Goal: Task Accomplishment & Management: Use online tool/utility

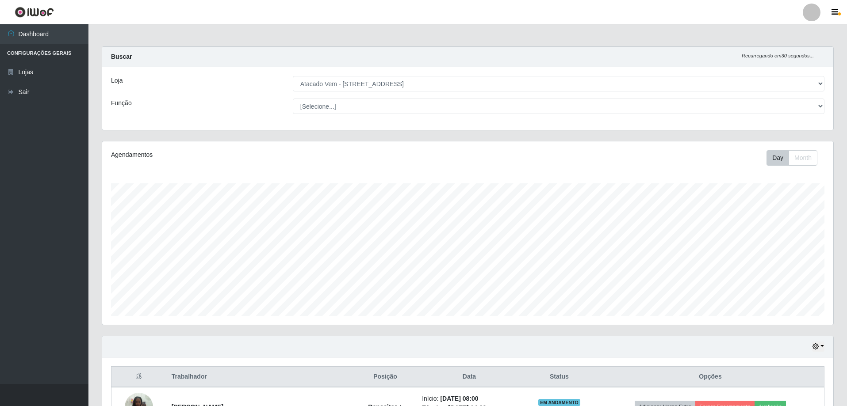
select select "461"
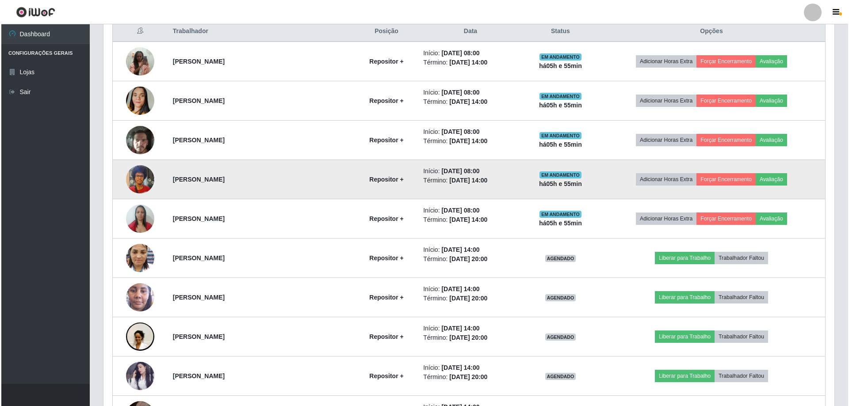
scroll to position [284, 0]
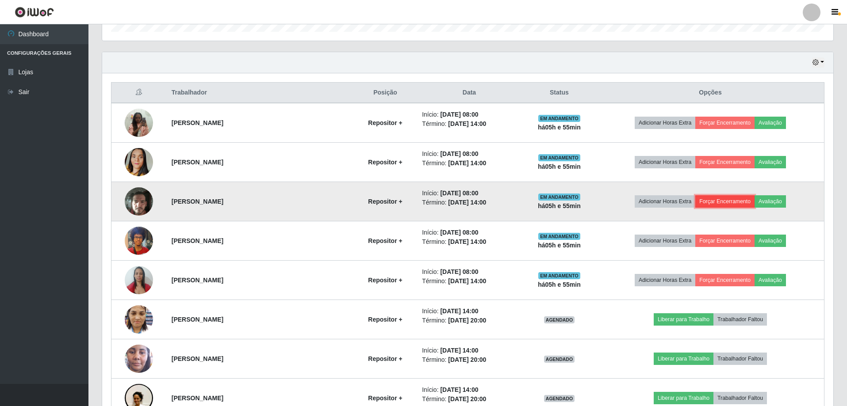
click at [717, 199] on button "Forçar Encerramento" at bounding box center [724, 201] width 59 height 12
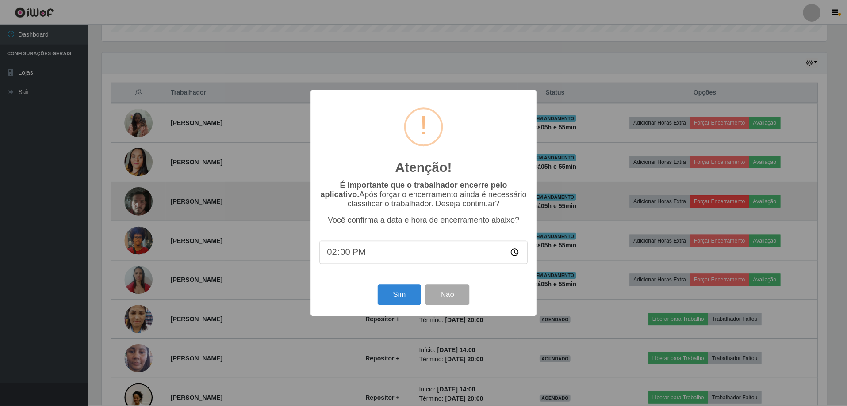
scroll to position [184, 727]
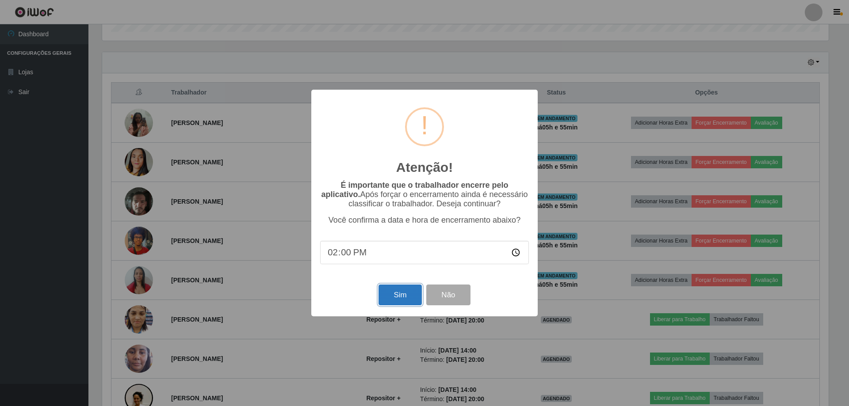
click at [396, 297] on button "Sim" at bounding box center [400, 295] width 43 height 21
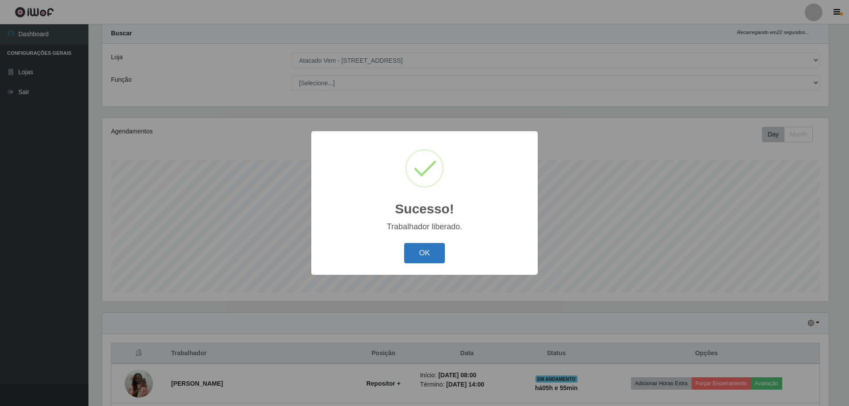
click at [417, 253] on button "OK" at bounding box center [424, 253] width 41 height 21
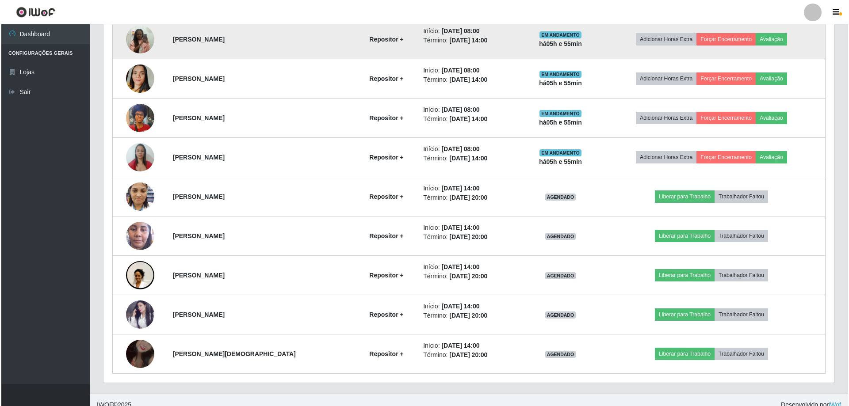
scroll to position [377, 0]
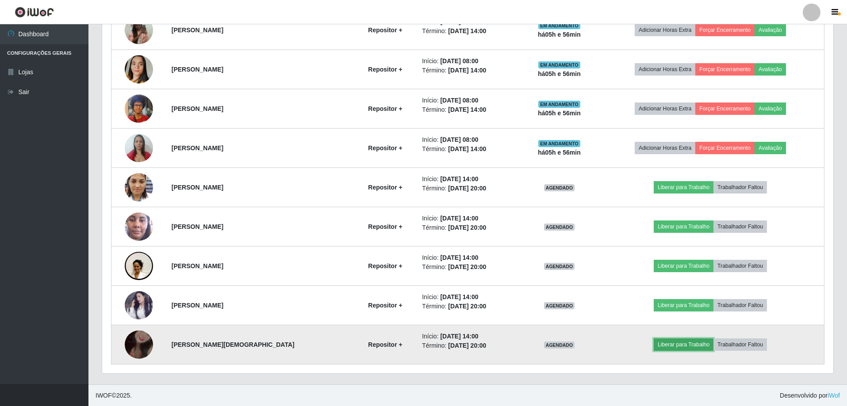
click at [674, 339] on button "Liberar para Trabalho" at bounding box center [684, 345] width 60 height 12
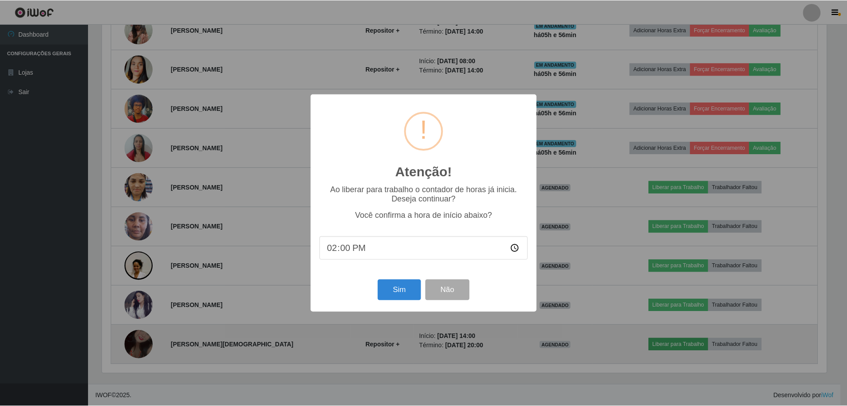
scroll to position [184, 727]
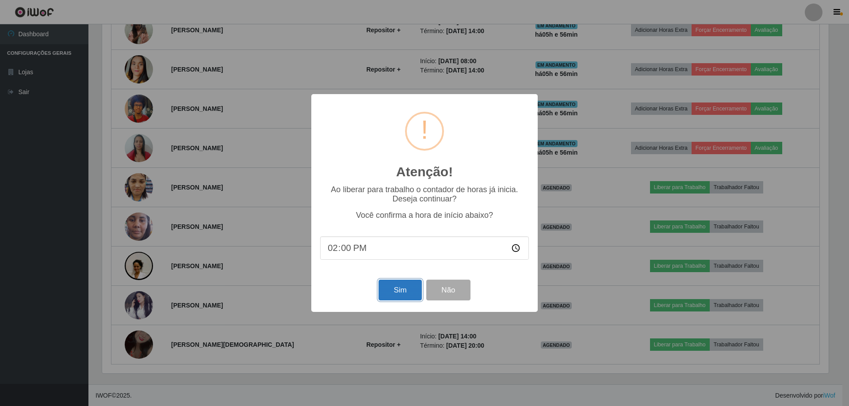
click at [402, 292] on button "Sim" at bounding box center [400, 290] width 43 height 21
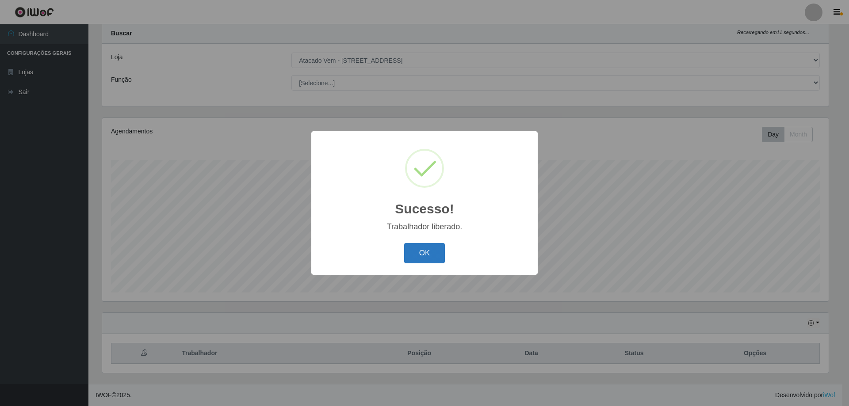
click at [427, 254] on button "OK" at bounding box center [424, 253] width 41 height 21
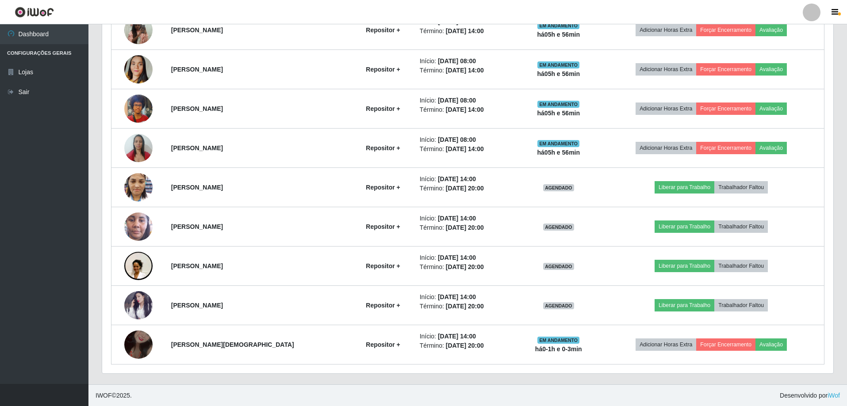
scroll to position [378, 0]
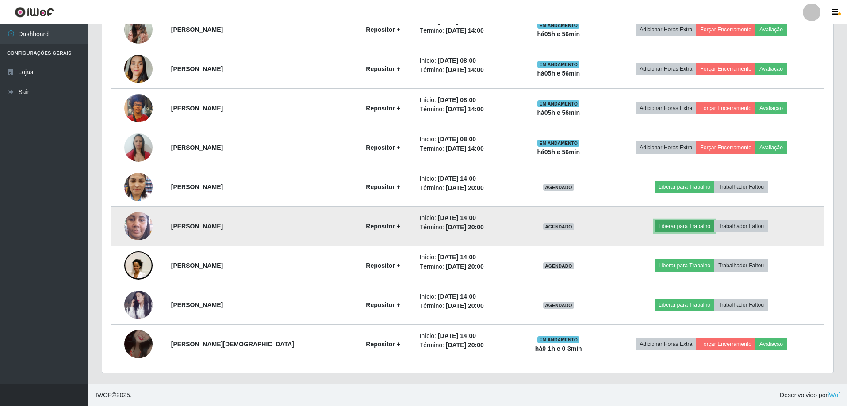
click at [664, 226] on button "Liberar para Trabalho" at bounding box center [685, 226] width 60 height 12
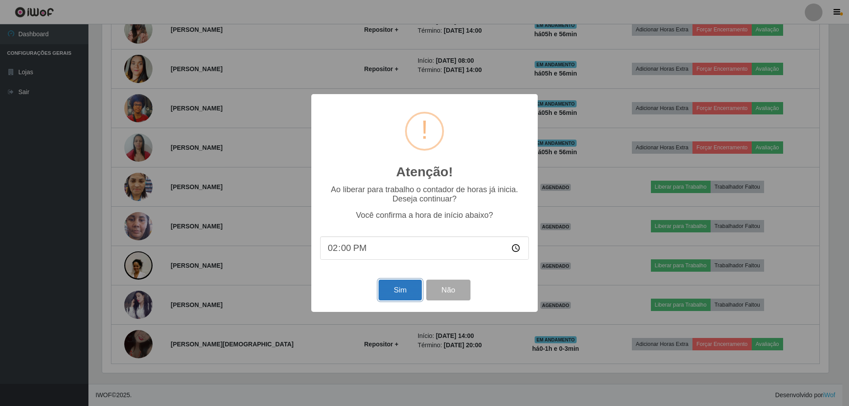
click at [412, 287] on button "Sim" at bounding box center [400, 290] width 43 height 21
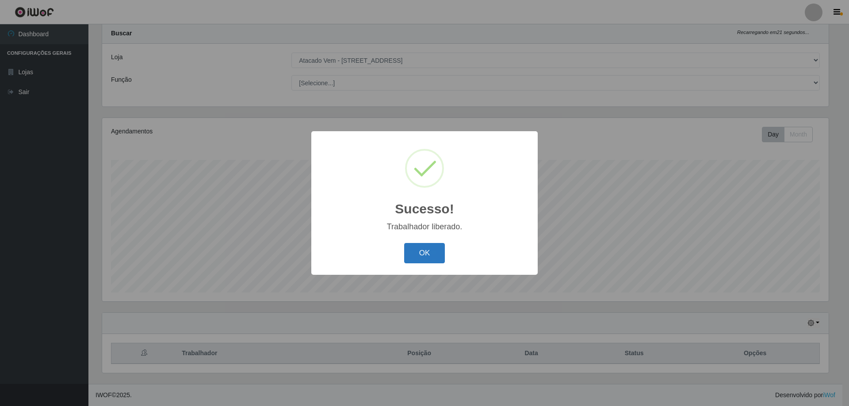
click at [432, 248] on button "OK" at bounding box center [424, 253] width 41 height 21
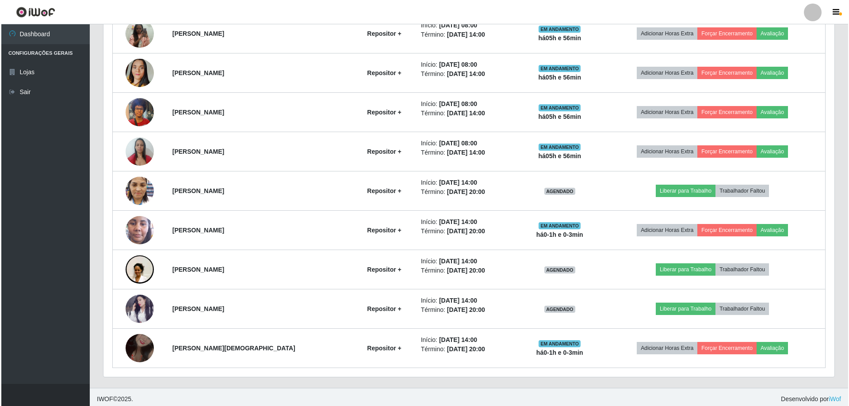
scroll to position [378, 0]
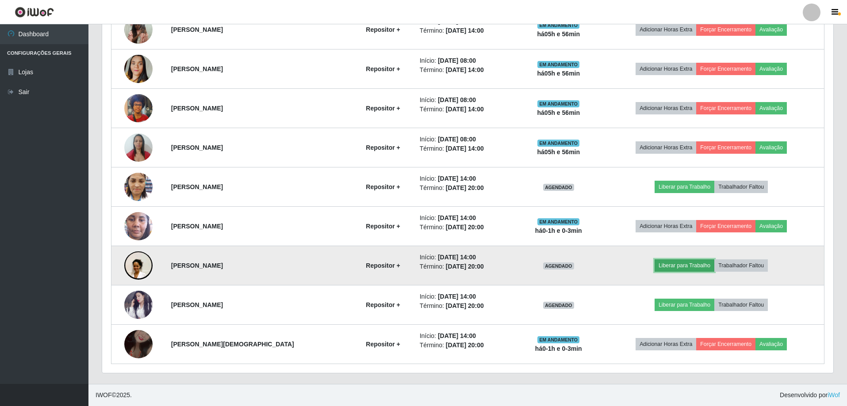
click at [696, 265] on button "Liberar para Trabalho" at bounding box center [685, 266] width 60 height 12
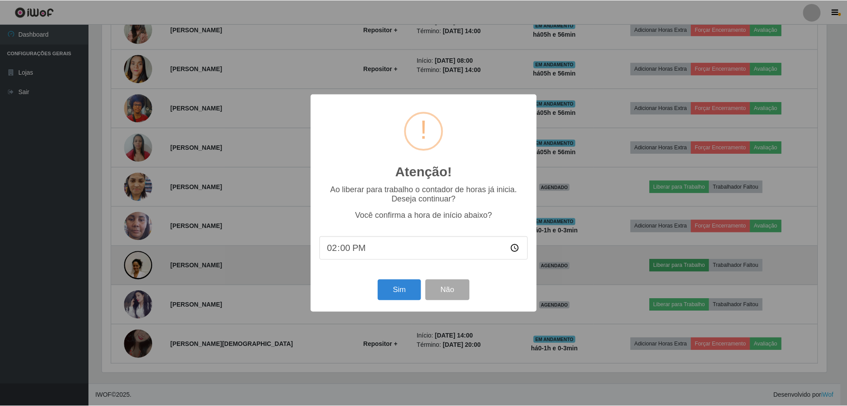
scroll to position [184, 727]
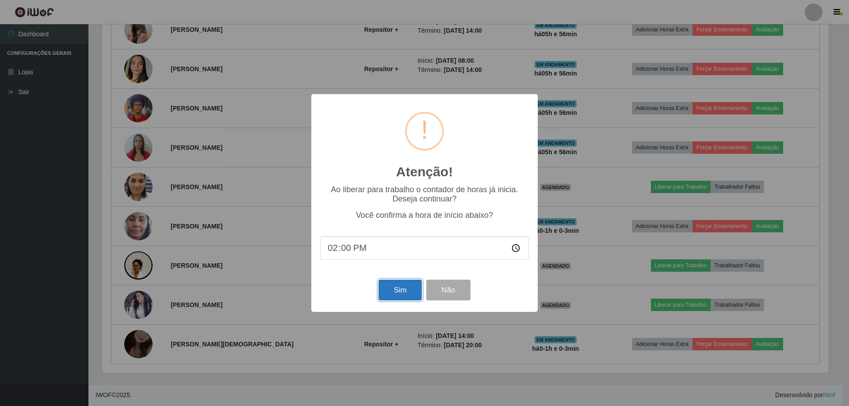
click at [402, 292] on button "Sim" at bounding box center [400, 290] width 43 height 21
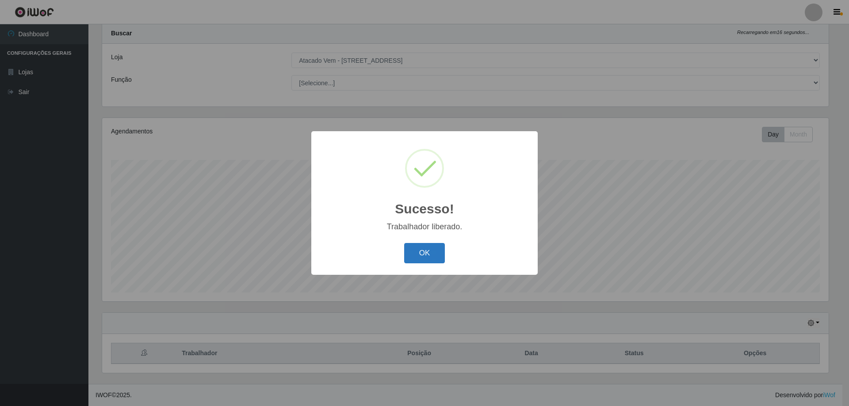
click at [435, 252] on button "OK" at bounding box center [424, 253] width 41 height 21
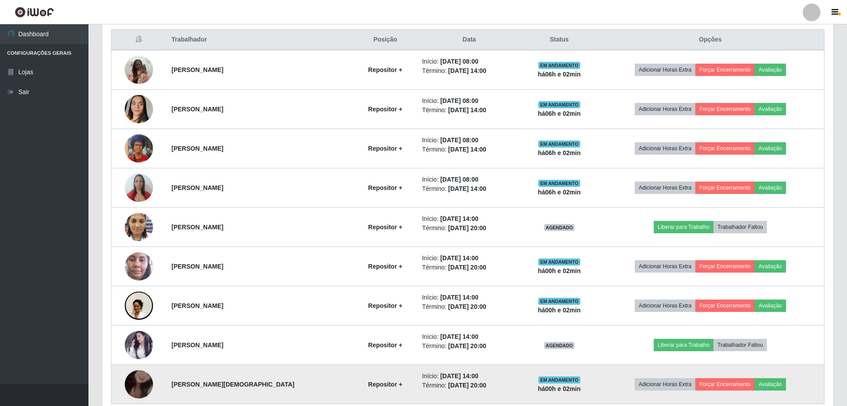
scroll to position [289, 0]
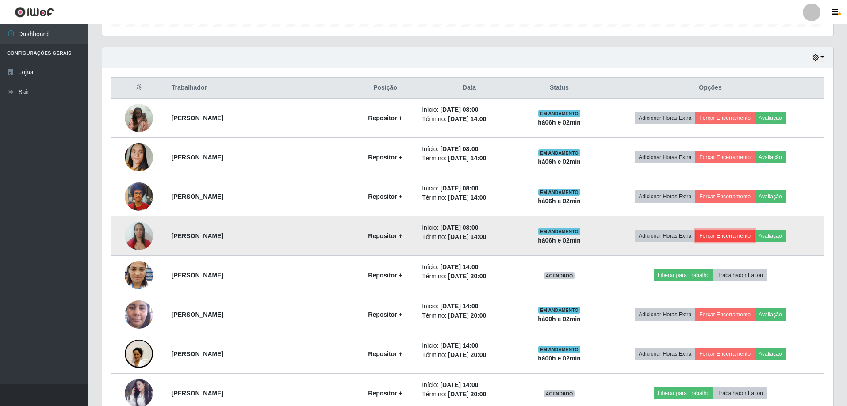
click at [704, 235] on button "Forçar Encerramento" at bounding box center [724, 236] width 59 height 12
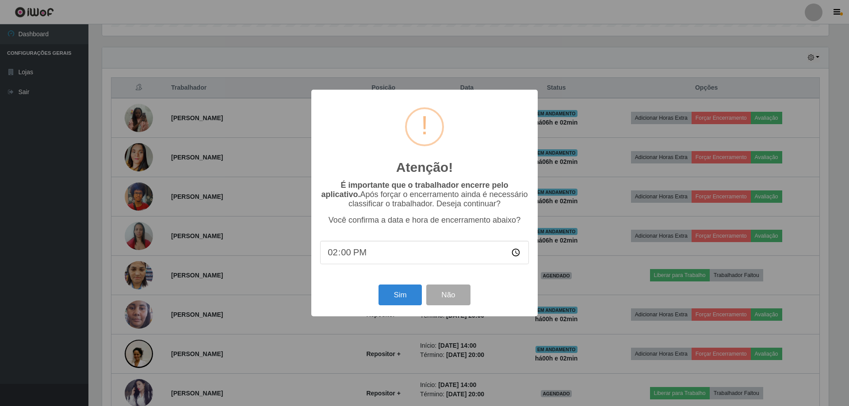
click at [348, 250] on input "14:00" at bounding box center [424, 252] width 209 height 23
type input "14:02"
click at [414, 297] on button "Sim" at bounding box center [400, 295] width 43 height 21
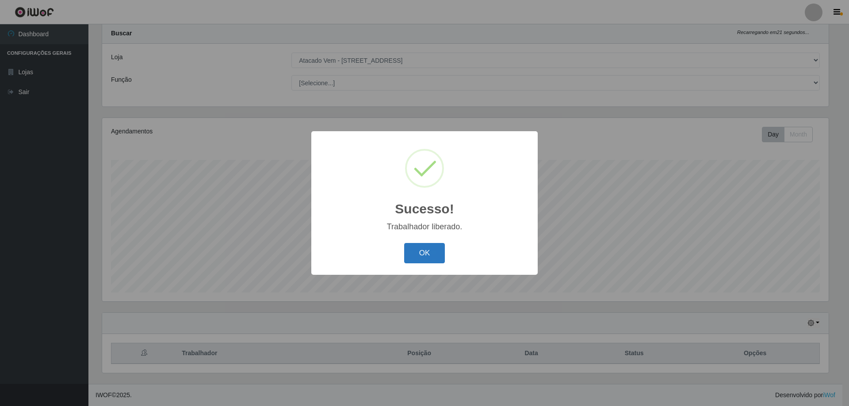
click at [425, 254] on button "OK" at bounding box center [424, 253] width 41 height 21
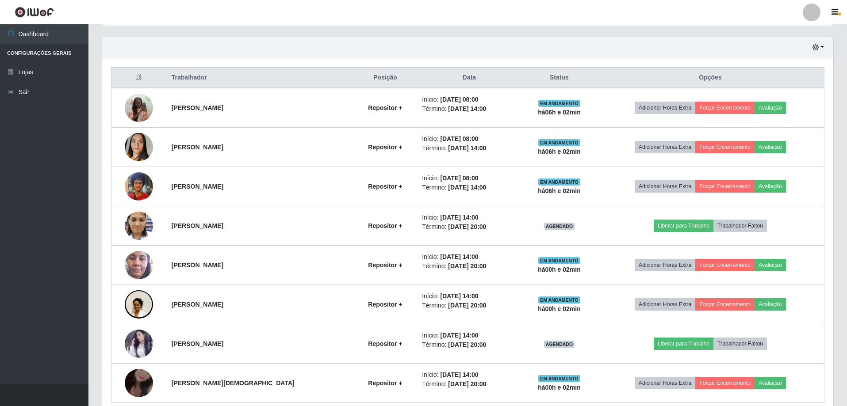
scroll to position [338, 0]
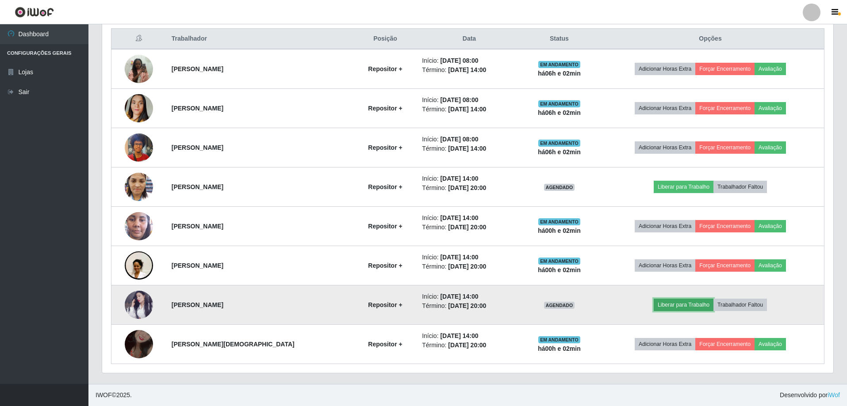
click at [689, 308] on button "Liberar para Trabalho" at bounding box center [684, 305] width 60 height 12
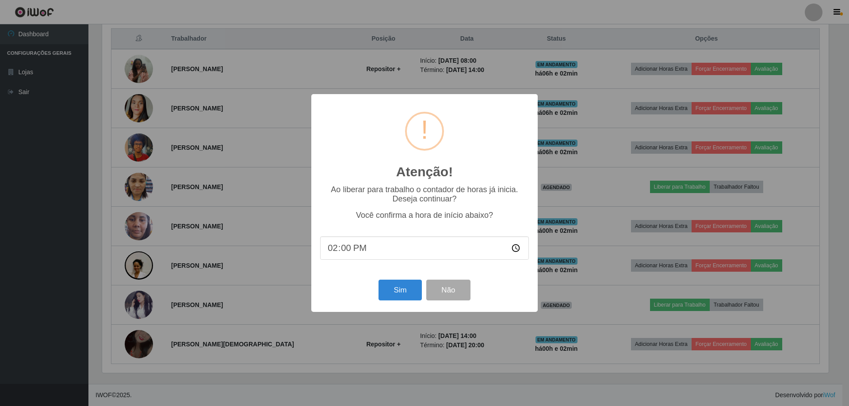
click at [344, 248] on input "14:00" at bounding box center [424, 248] width 209 height 23
type input "14:02"
click at [394, 297] on button "Sim" at bounding box center [400, 290] width 43 height 21
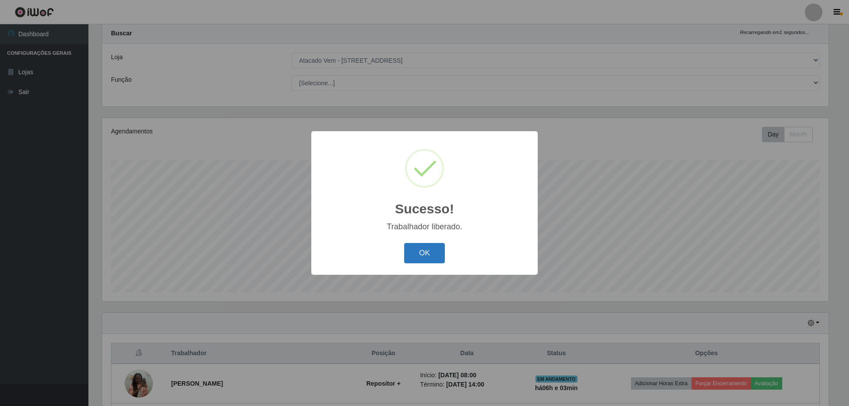
click at [410, 249] on button "OK" at bounding box center [424, 253] width 41 height 21
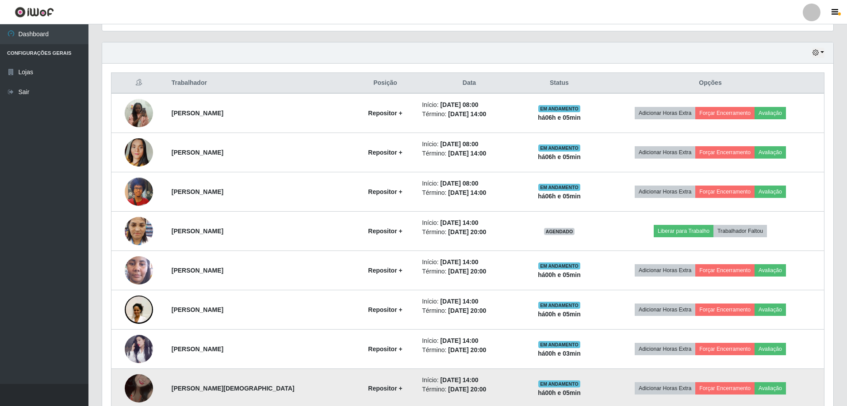
scroll to position [206, 0]
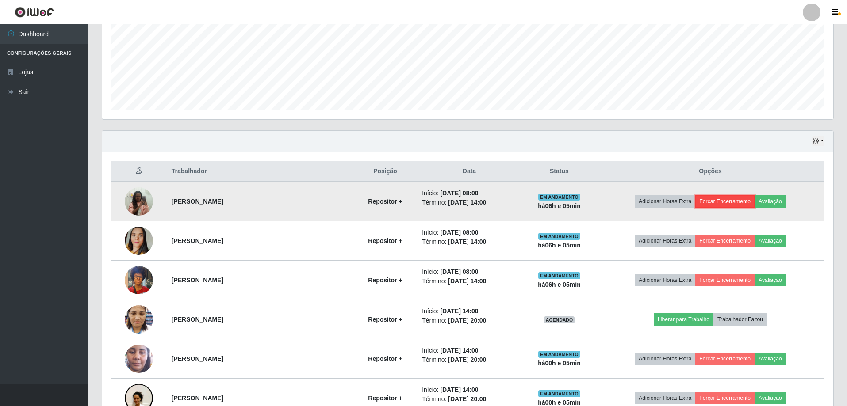
click at [702, 199] on button "Forçar Encerramento" at bounding box center [724, 201] width 59 height 12
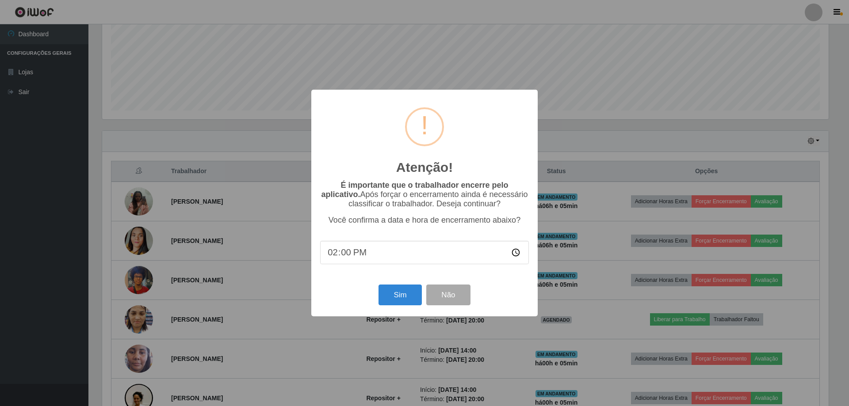
click at [348, 258] on input "14:00" at bounding box center [424, 252] width 209 height 23
type input "14:05"
click at [399, 300] on button "Sim" at bounding box center [400, 295] width 43 height 21
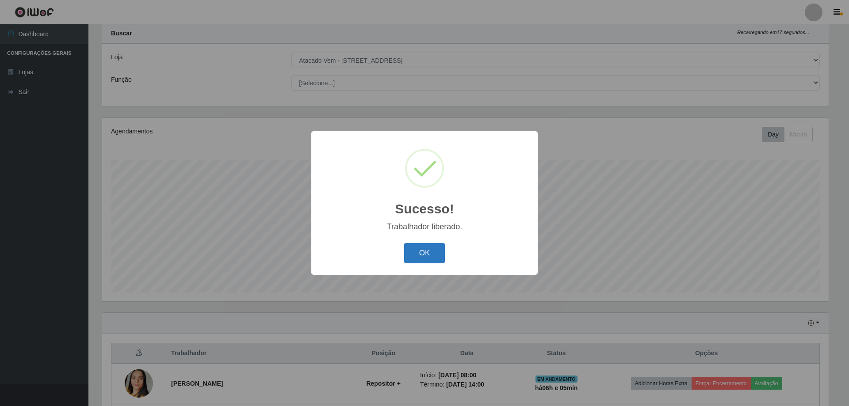
click at [426, 253] on button "OK" at bounding box center [424, 253] width 41 height 21
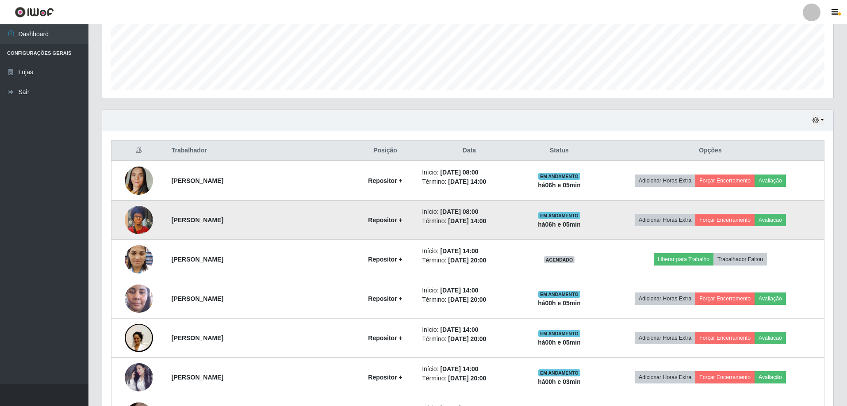
scroll to position [245, 0]
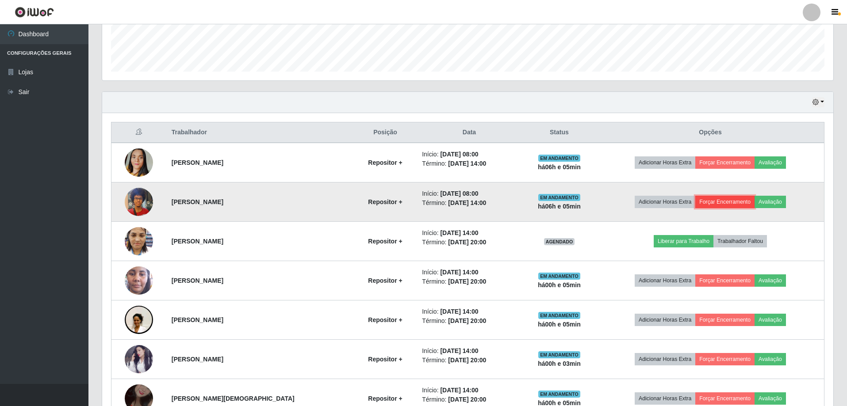
click at [709, 203] on button "Forçar Encerramento" at bounding box center [724, 202] width 59 height 12
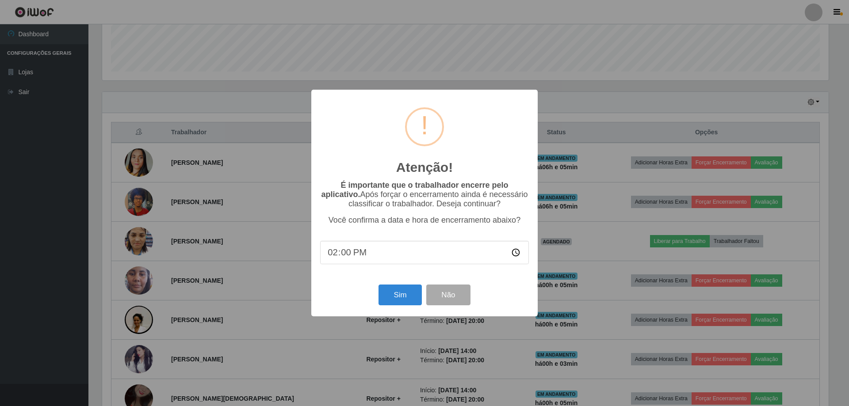
click at [344, 256] on input "14:00" at bounding box center [424, 252] width 209 height 23
type input "14:05"
click at [390, 298] on button "Sim" at bounding box center [400, 295] width 43 height 21
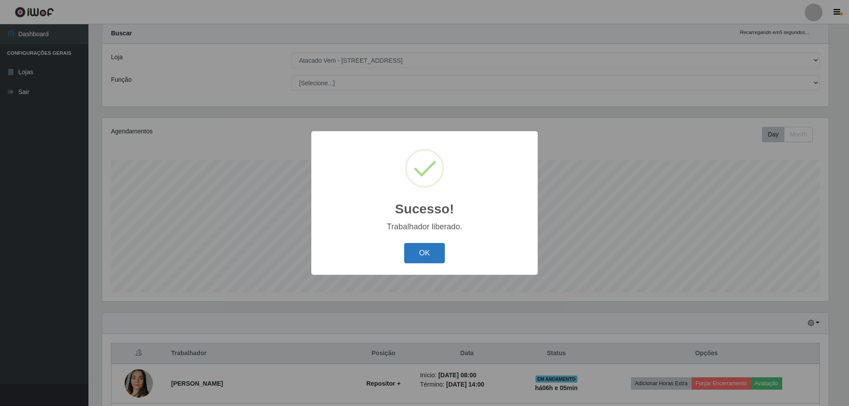
click at [427, 256] on button "OK" at bounding box center [424, 253] width 41 height 21
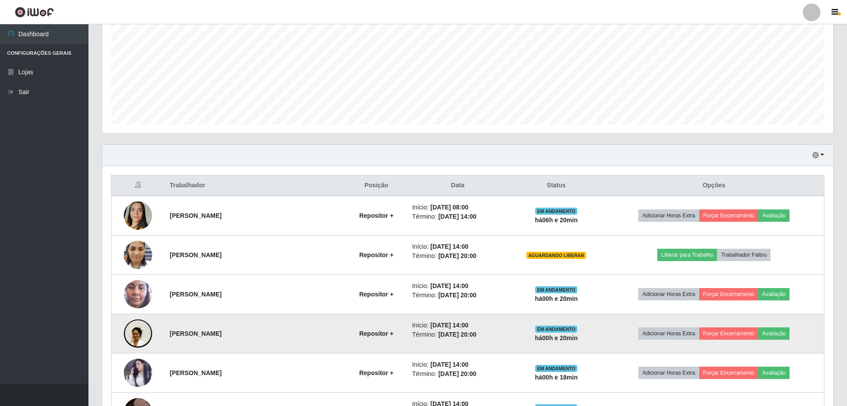
scroll to position [260, 0]
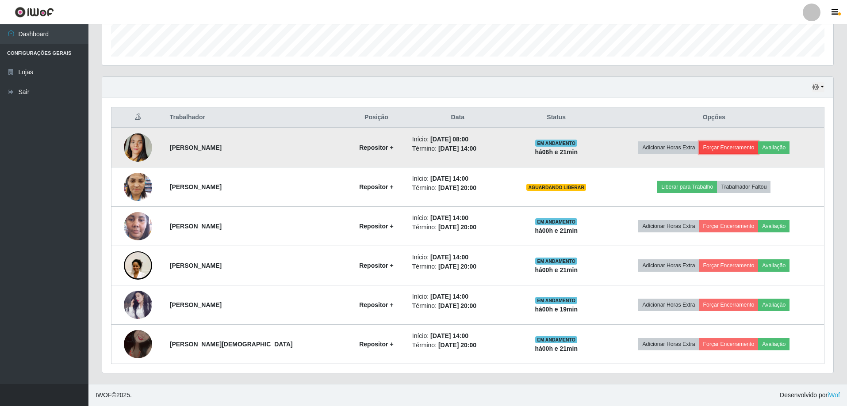
click at [721, 145] on button "Forçar Encerramento" at bounding box center [728, 148] width 59 height 12
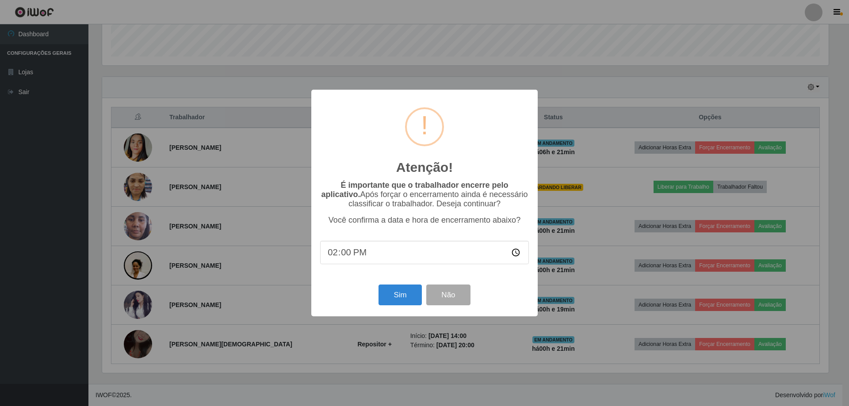
click at [345, 259] on input "14:00" at bounding box center [424, 252] width 209 height 23
click at [399, 300] on button "Sim" at bounding box center [400, 295] width 43 height 21
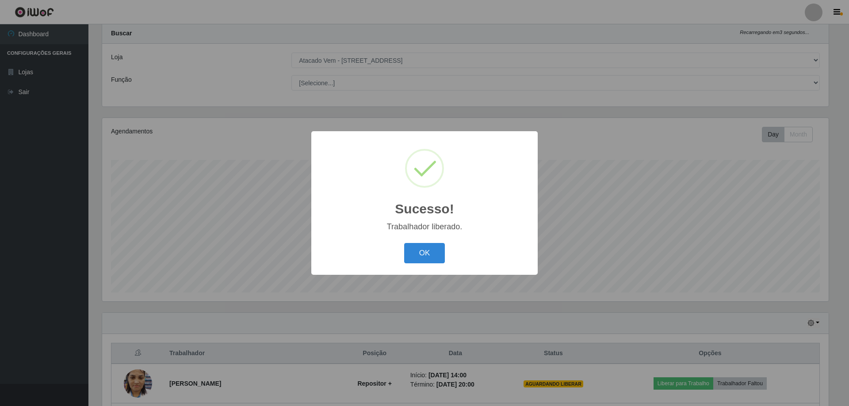
click at [426, 242] on div "OK Cancel" at bounding box center [424, 253] width 209 height 25
click at [425, 252] on button "OK" at bounding box center [424, 253] width 41 height 21
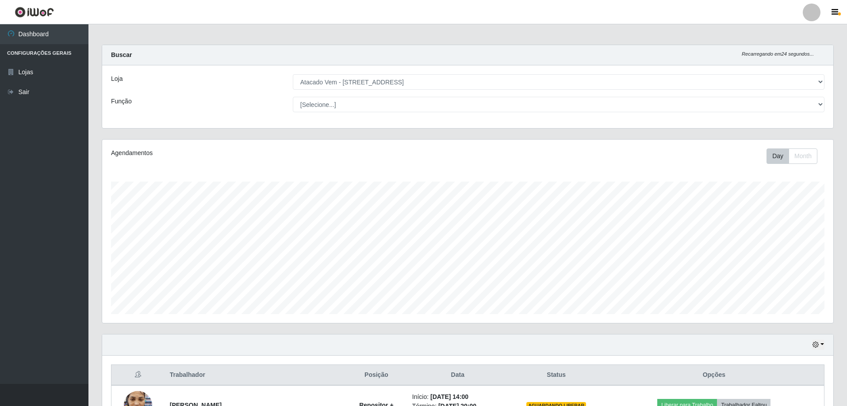
scroll to position [0, 0]
